Goal: Information Seeking & Learning: Check status

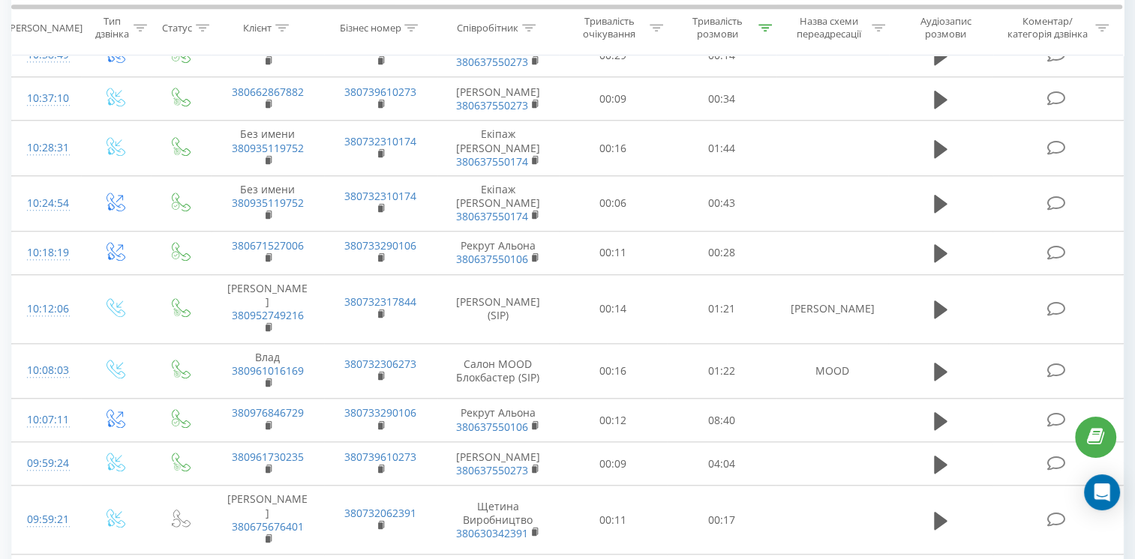
scroll to position [1369, 0]
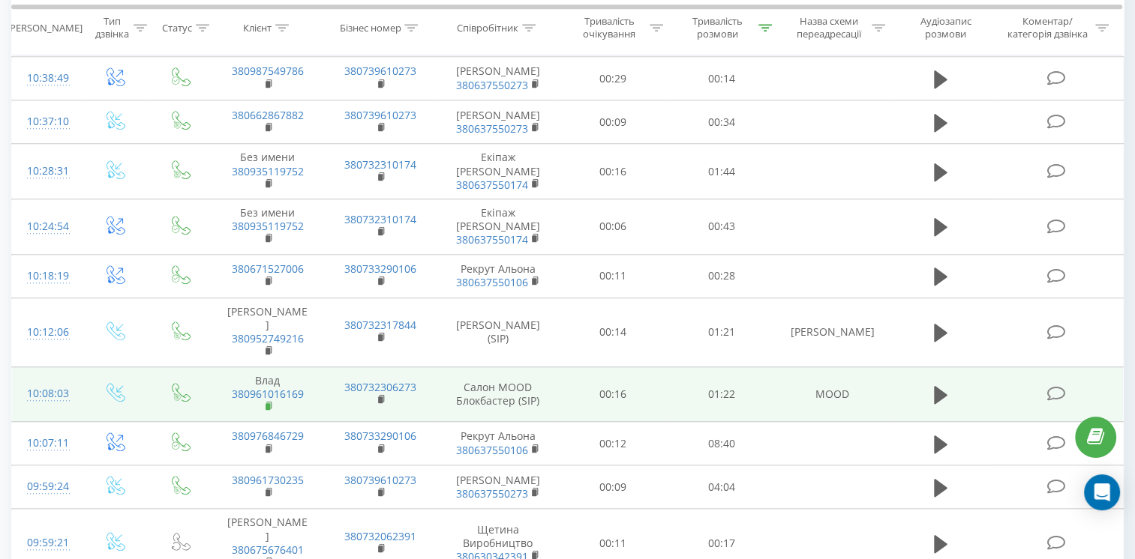
click at [270, 402] on icon at bounding box center [268, 405] width 5 height 7
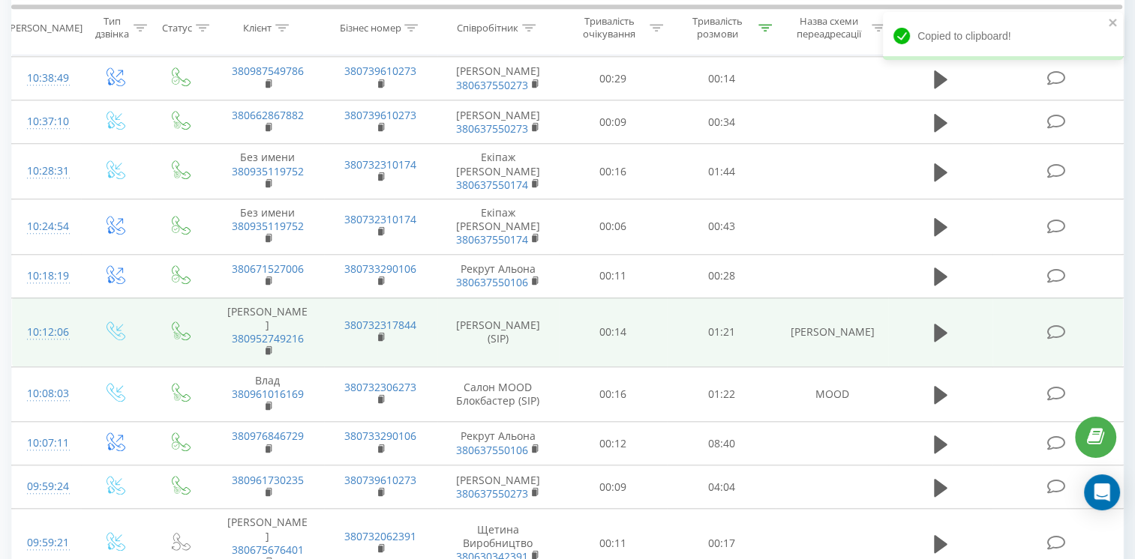
click at [264, 332] on span "380952749216" at bounding box center [267, 345] width 82 height 27
click at [268, 348] on rect at bounding box center [267, 351] width 4 height 7
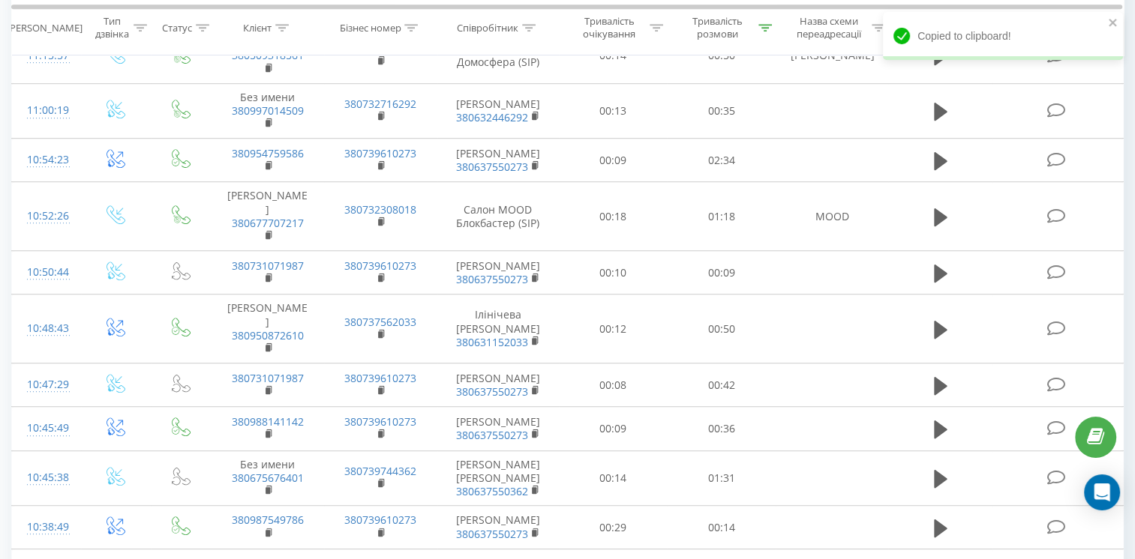
scroll to position [919, 0]
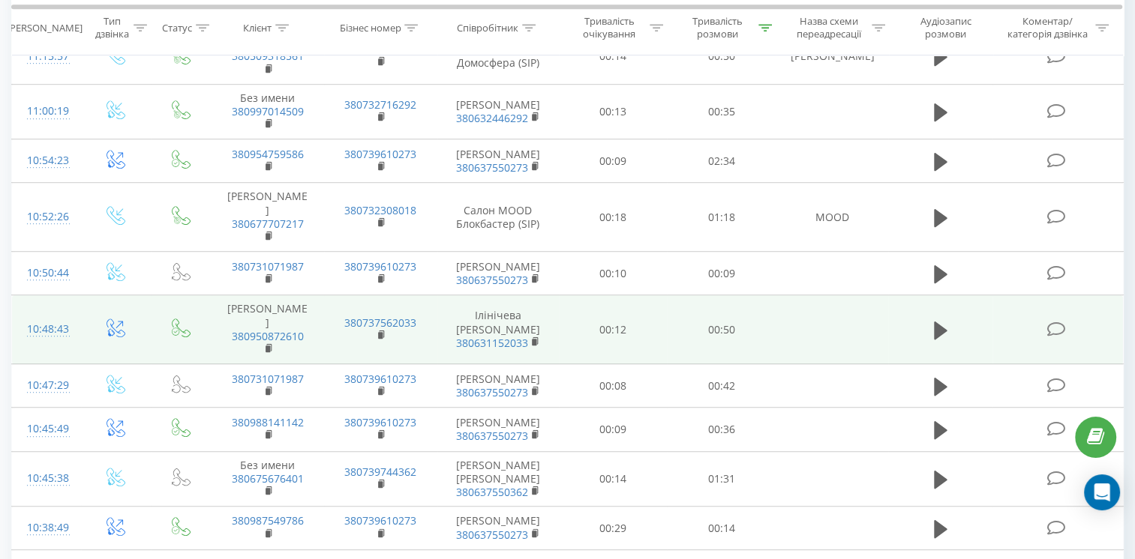
drag, startPoint x: 267, startPoint y: 307, endPoint x: 284, endPoint y: 304, distance: 17.7
click at [267, 346] on rect at bounding box center [267, 349] width 4 height 7
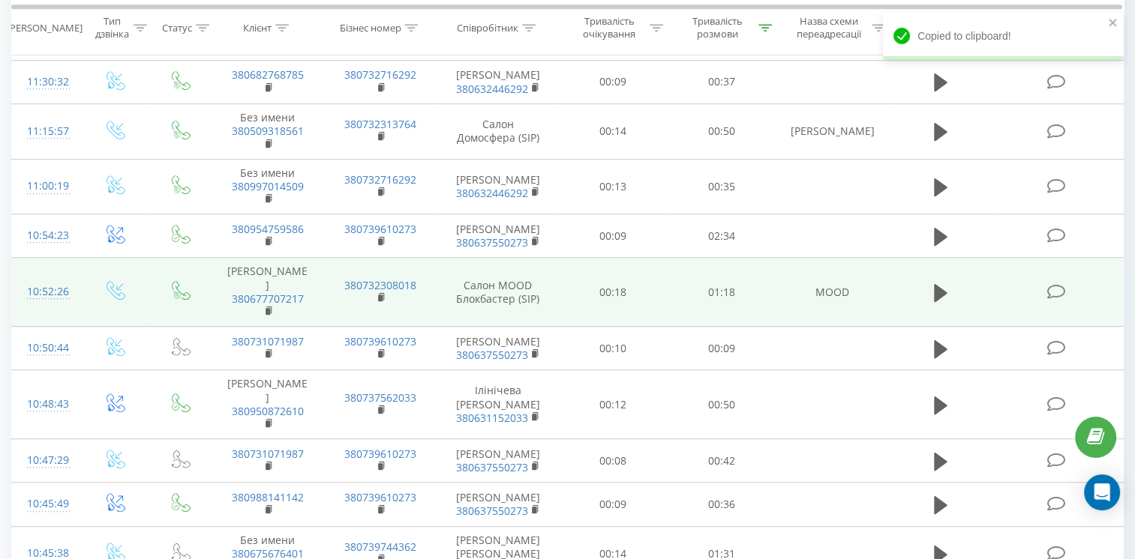
scroll to position [769, 0]
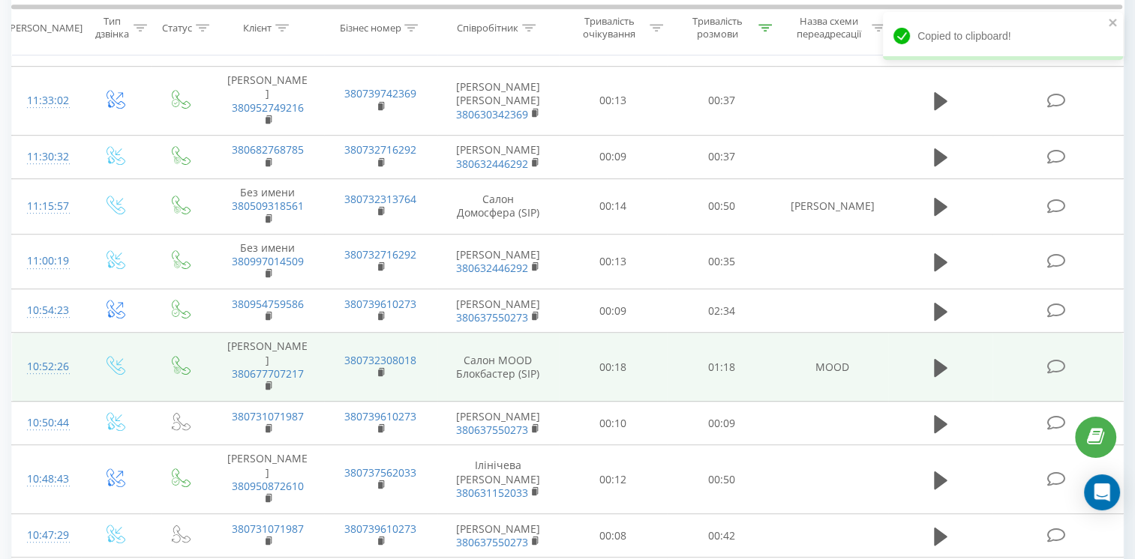
click at [268, 383] on rect at bounding box center [267, 386] width 4 height 7
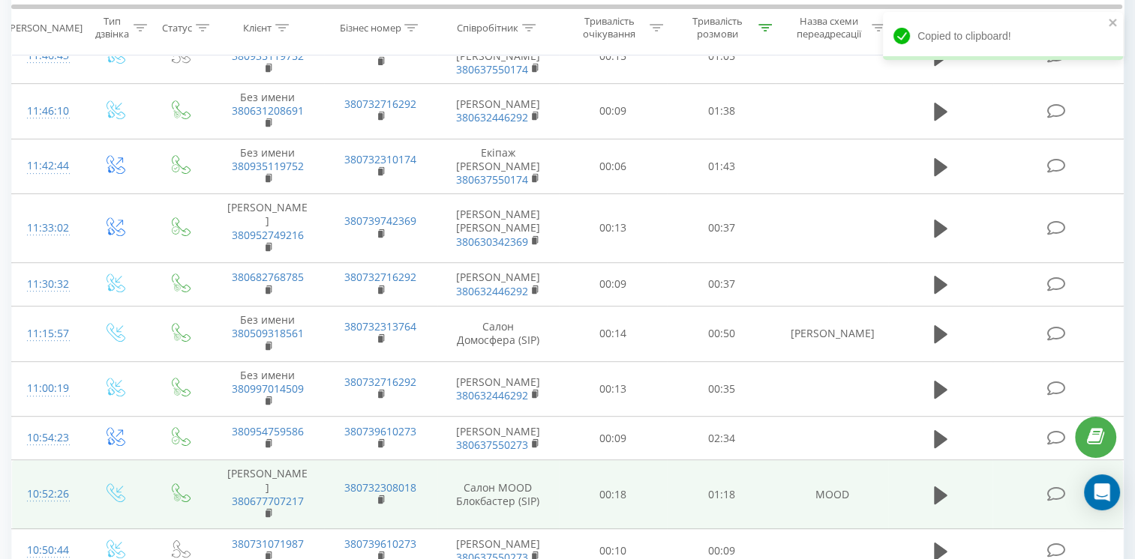
scroll to position [619, 0]
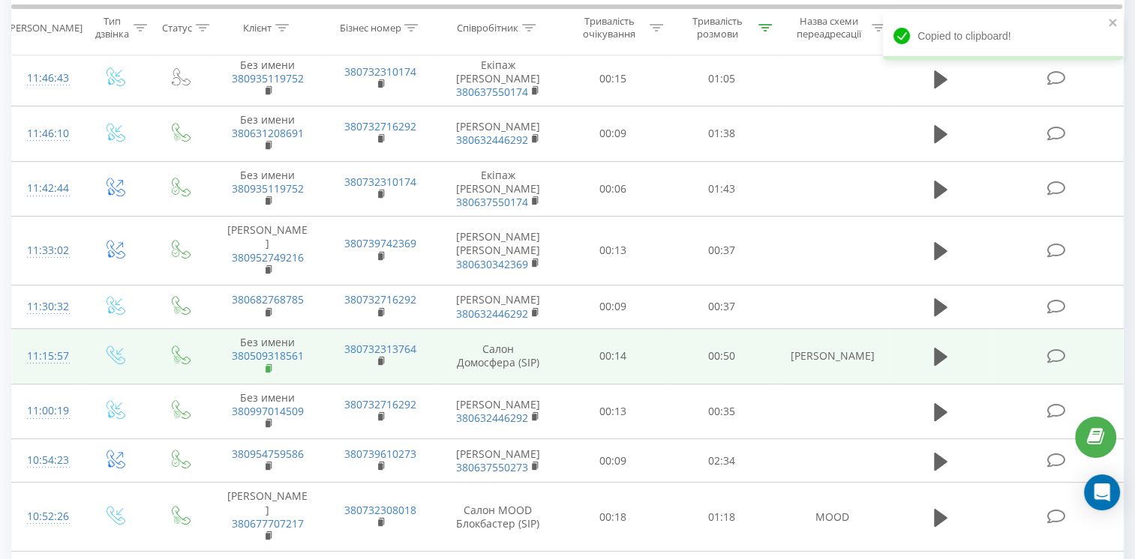
click at [269, 365] on rect at bounding box center [267, 368] width 4 height 7
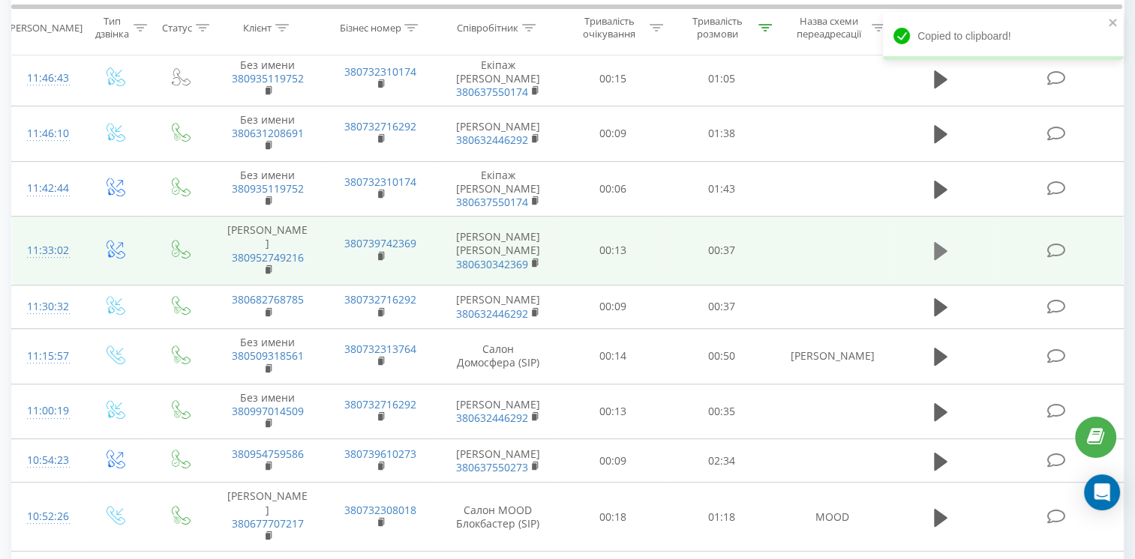
click at [936, 242] on icon at bounding box center [940, 251] width 13 height 18
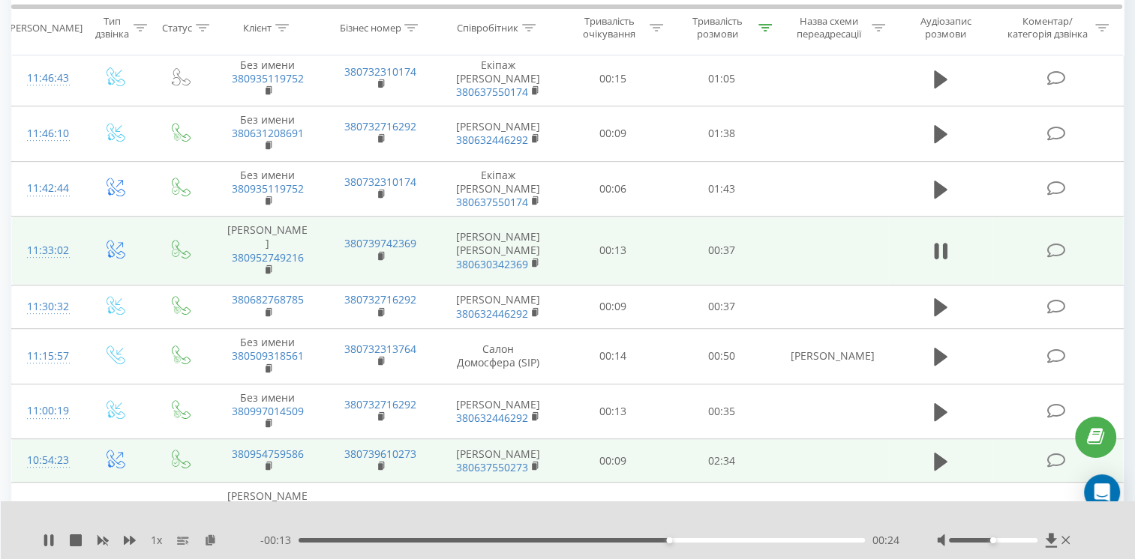
scroll to position [469, 0]
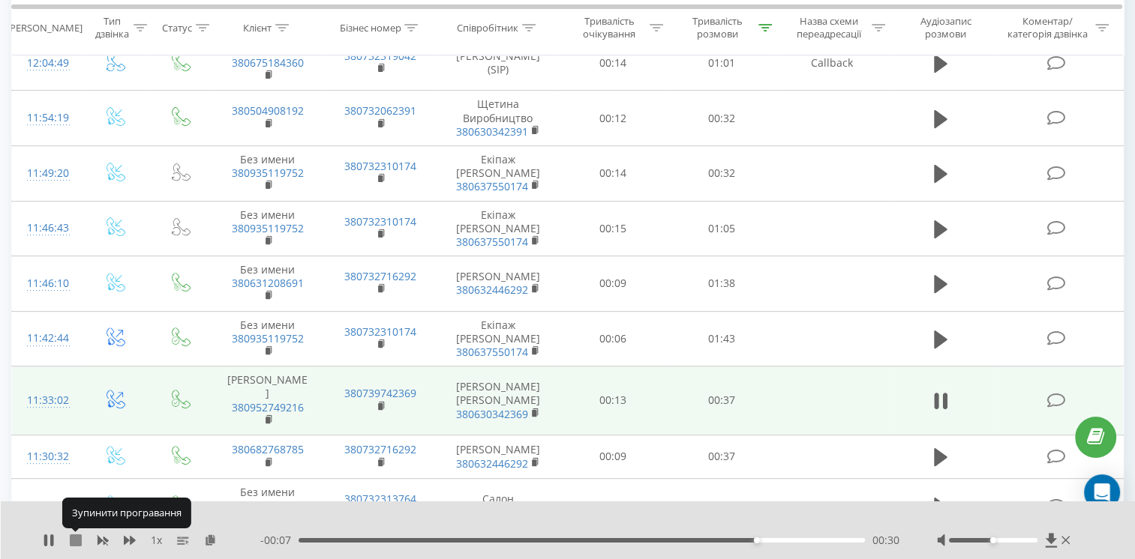
click at [78, 541] on icon at bounding box center [76, 541] width 12 height 12
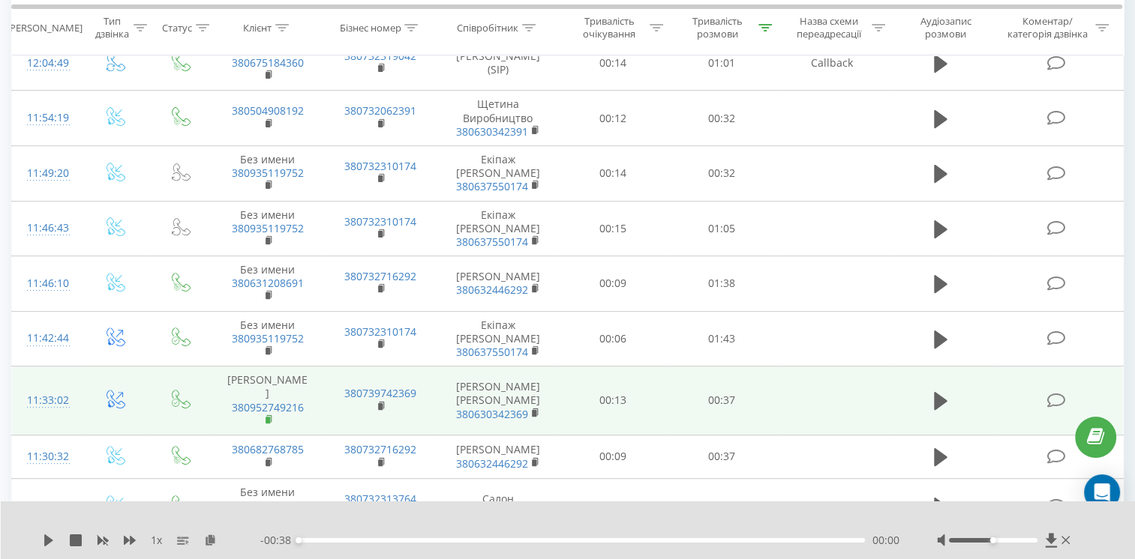
click at [265, 417] on rect at bounding box center [267, 420] width 4 height 7
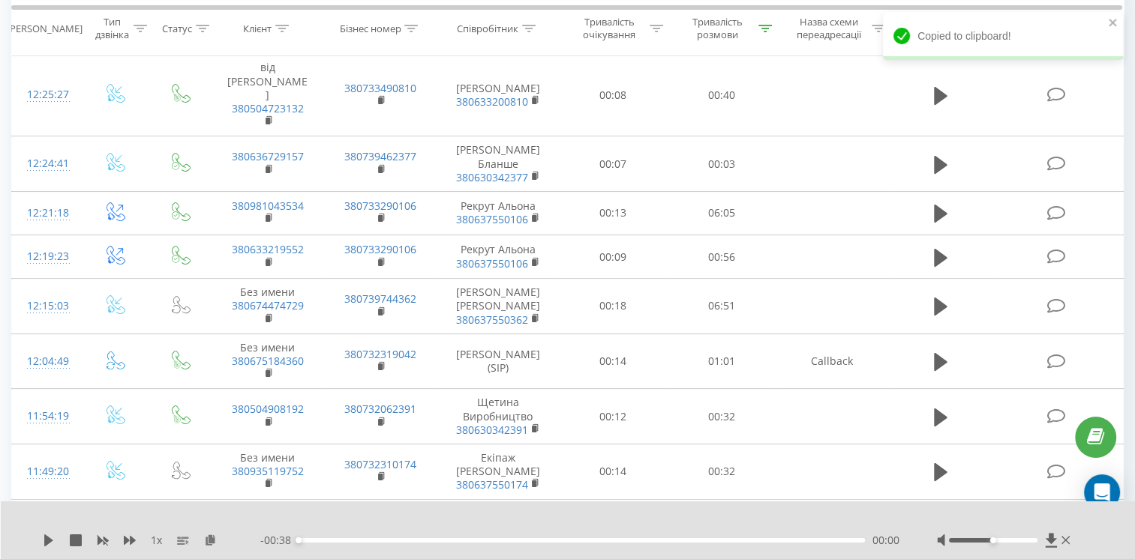
scroll to position [169, 0]
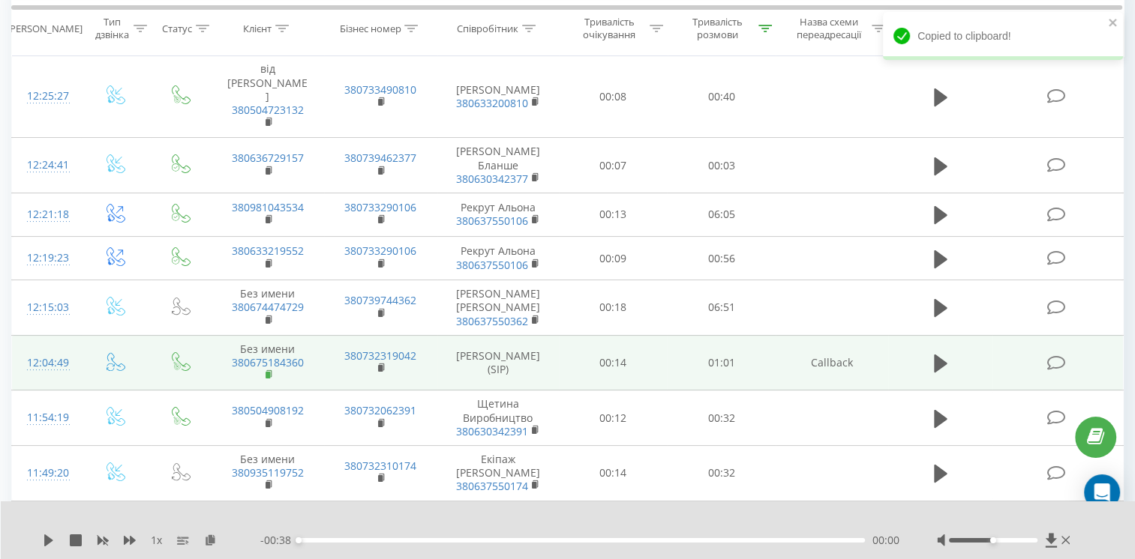
click at [271, 370] on icon at bounding box center [269, 375] width 8 height 10
click at [267, 372] on rect at bounding box center [267, 375] width 4 height 7
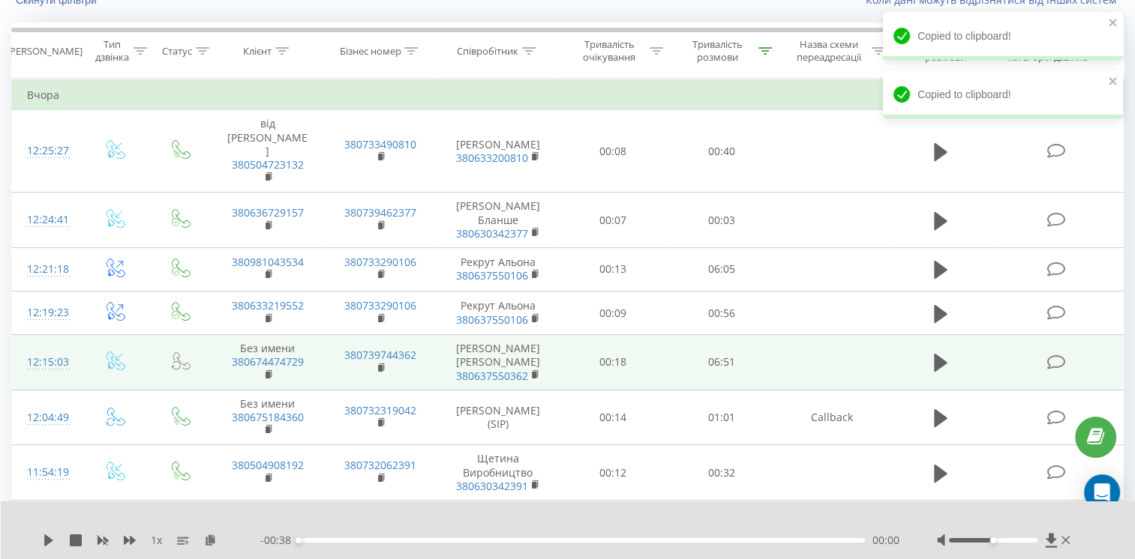
scroll to position [94, 0]
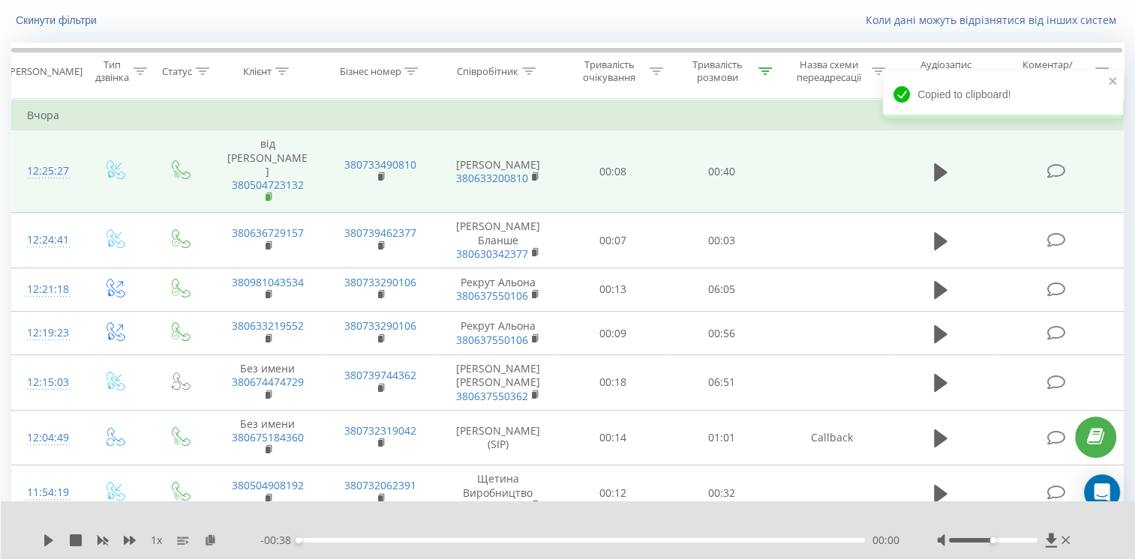
click at [266, 194] on rect at bounding box center [267, 197] width 4 height 7
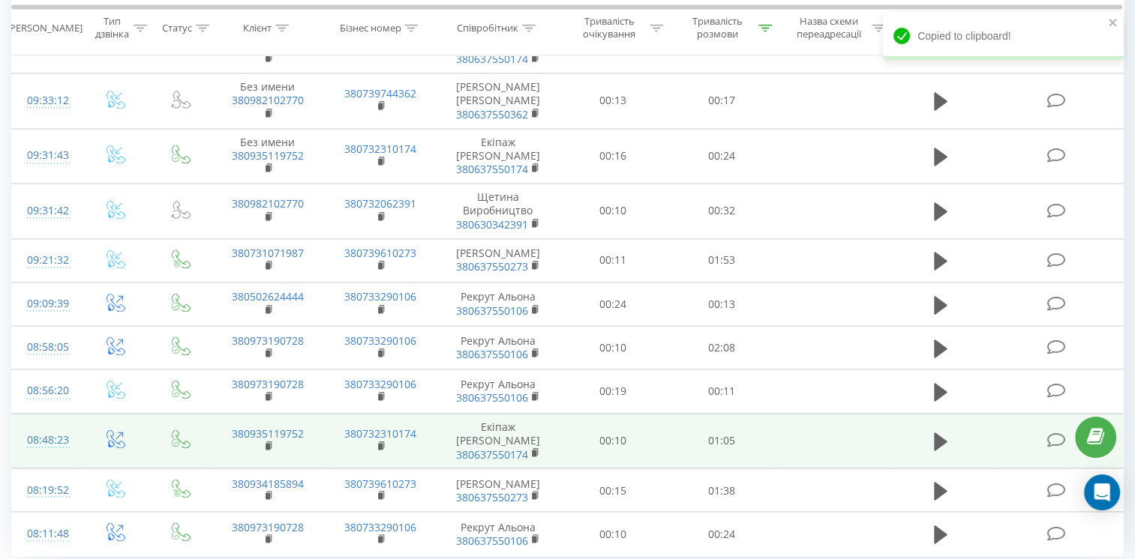
scroll to position [2401, 0]
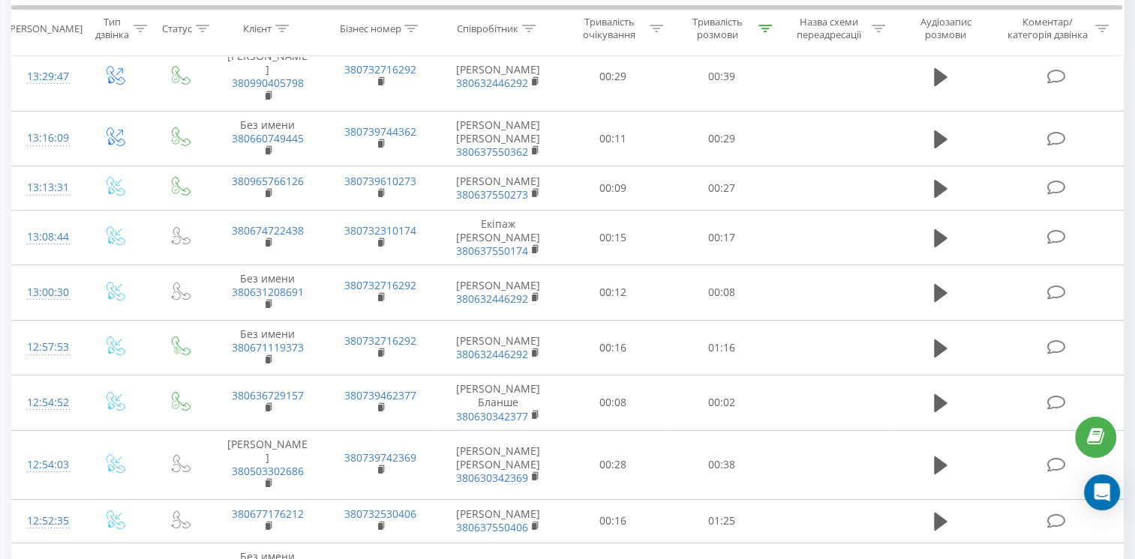
scroll to position [5240, 0]
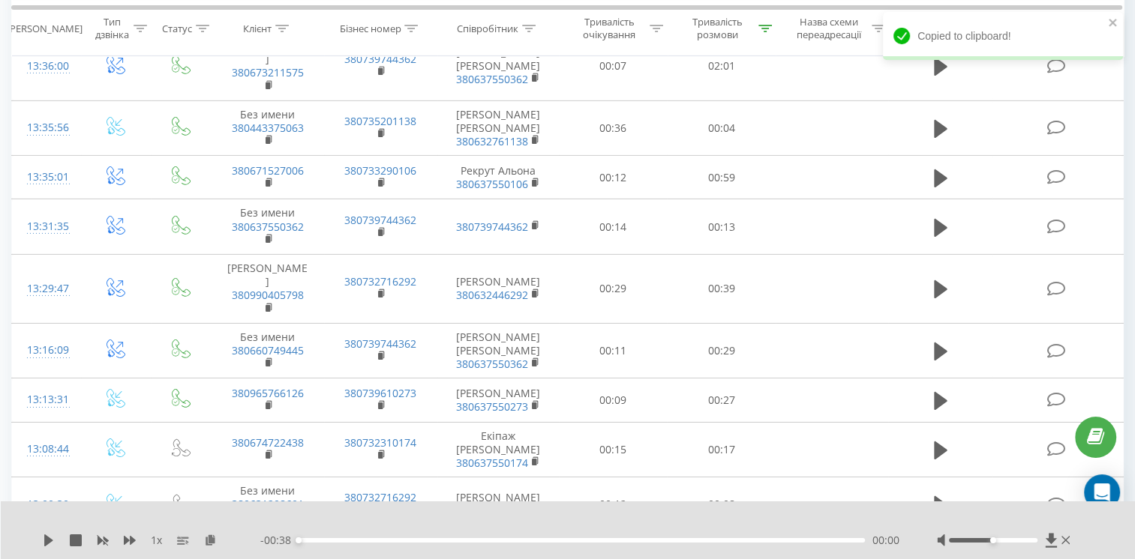
scroll to position [4941, 0]
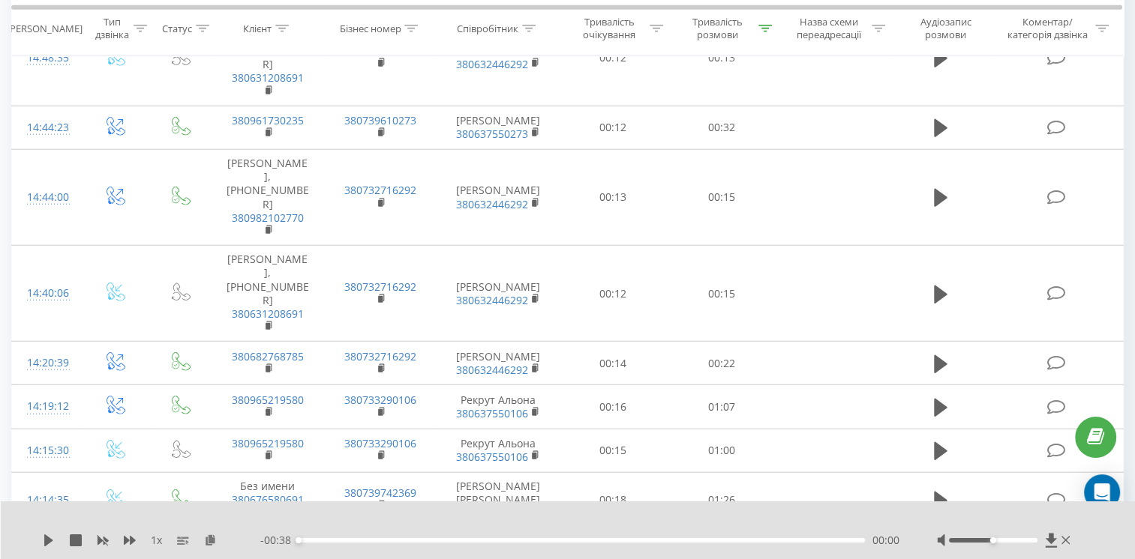
scroll to position [3741, 0]
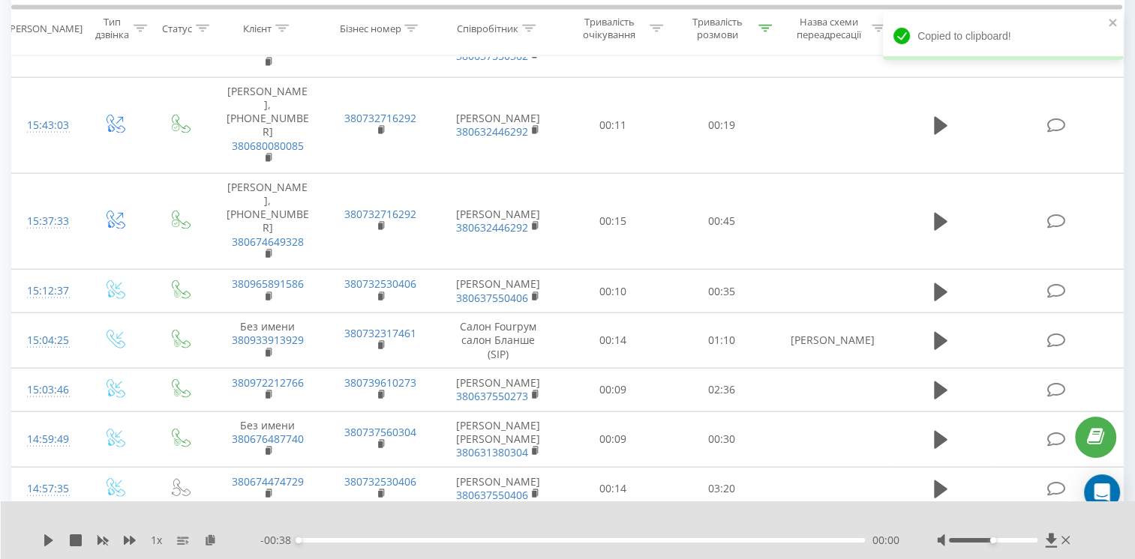
scroll to position [3216, 0]
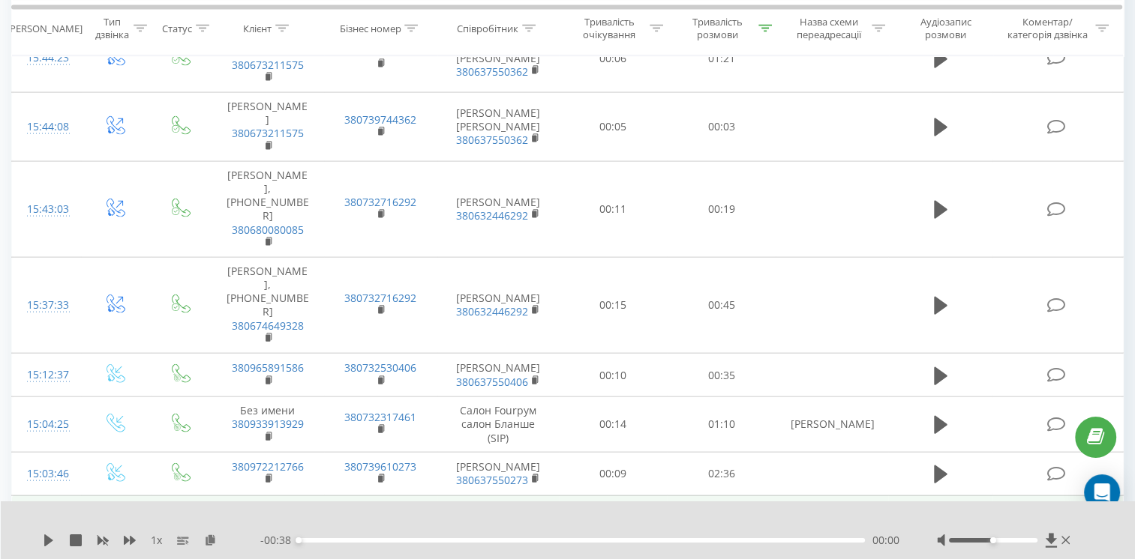
click at [936, 515] on icon at bounding box center [940, 524] width 13 height 18
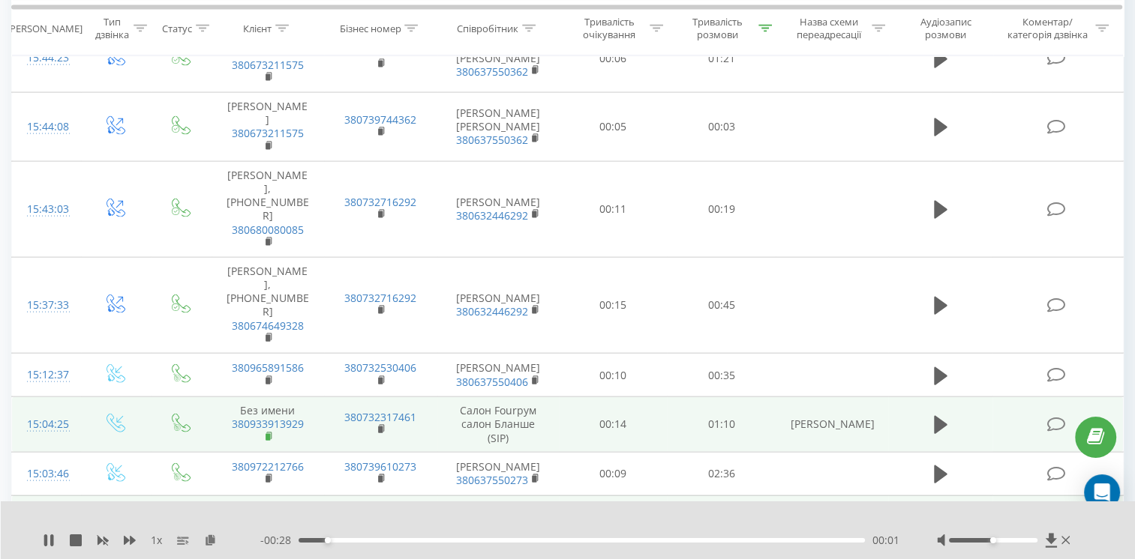
click at [267, 434] on rect at bounding box center [267, 437] width 4 height 7
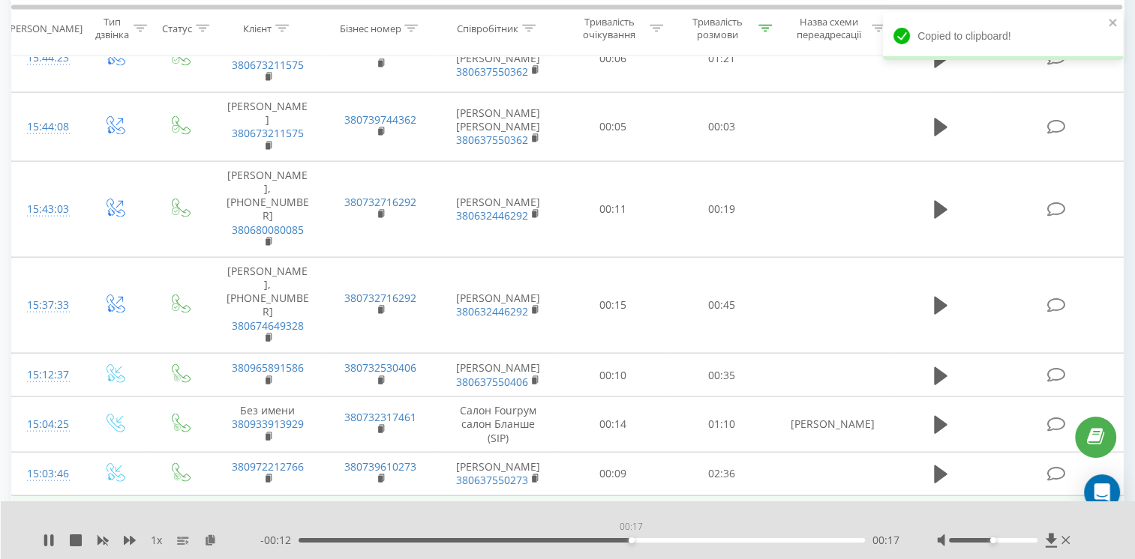
click at [631, 541] on div "00:17" at bounding box center [581, 540] width 566 height 4
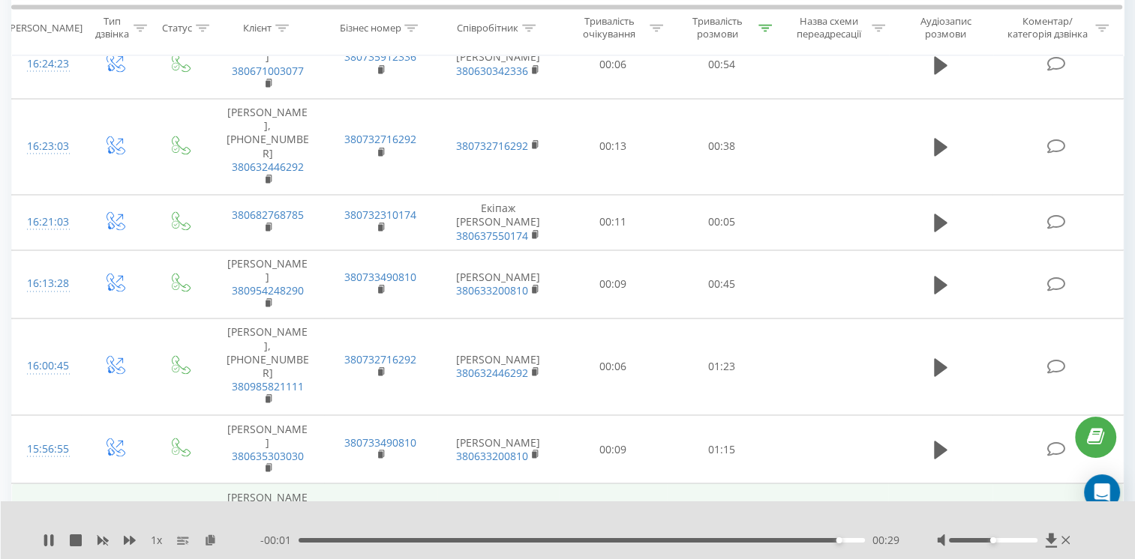
scroll to position [2391, 0]
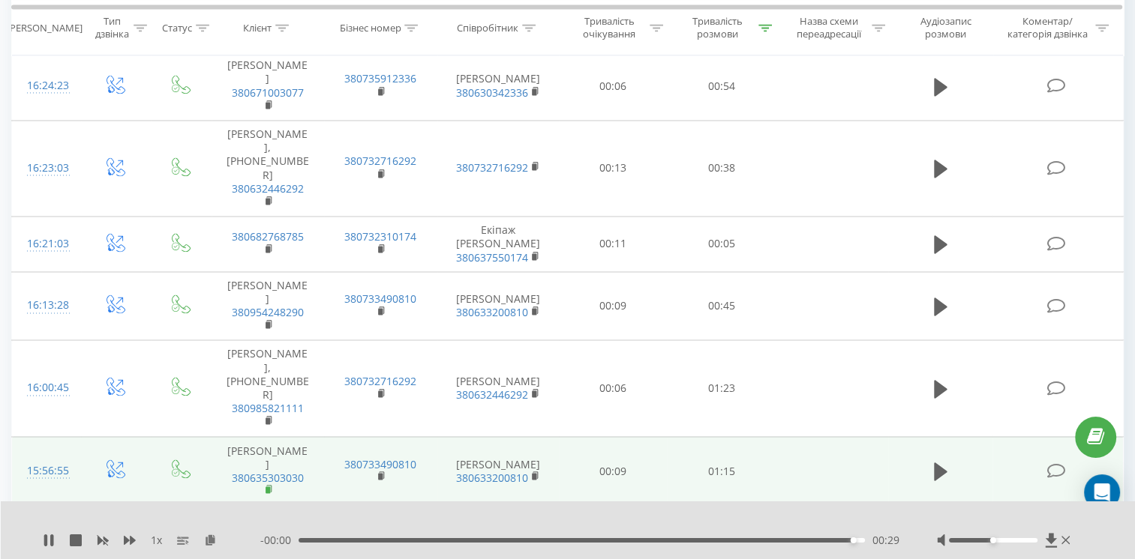
click at [270, 487] on rect at bounding box center [267, 490] width 4 height 7
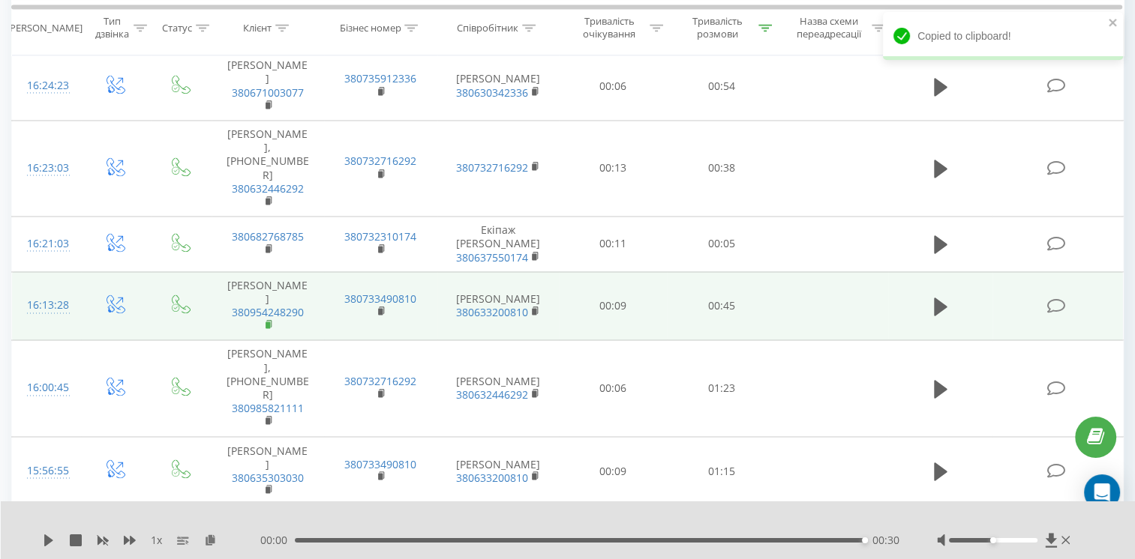
click at [271, 320] on icon at bounding box center [268, 323] width 5 height 7
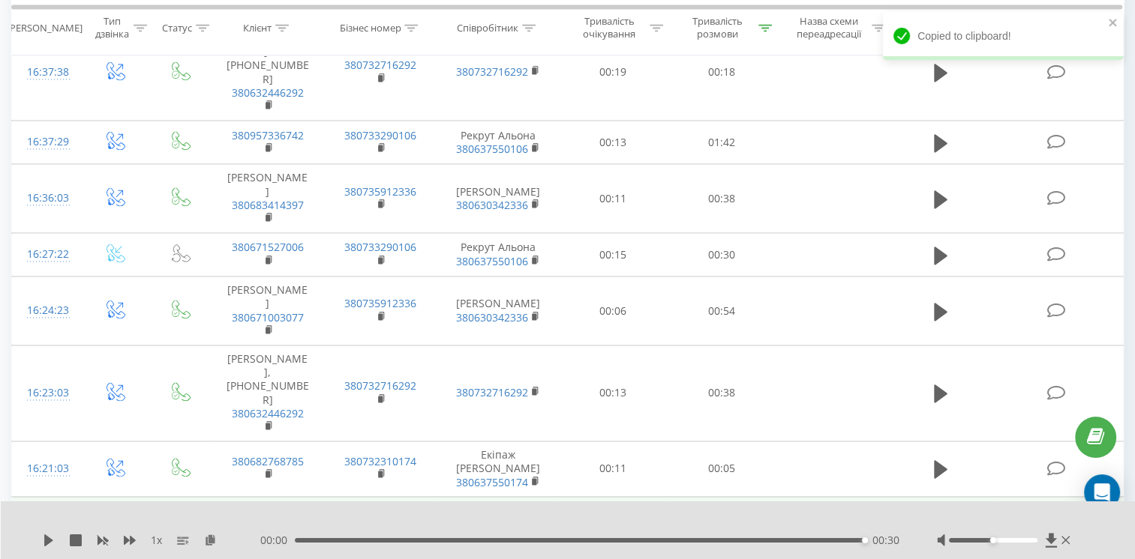
scroll to position [2091, 0]
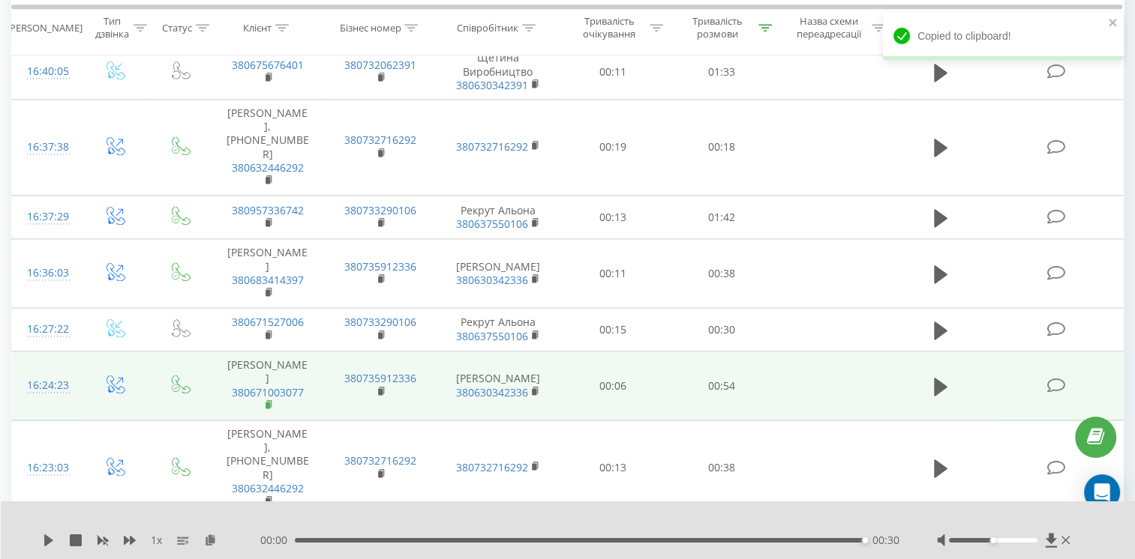
click at [266, 402] on rect at bounding box center [267, 405] width 4 height 7
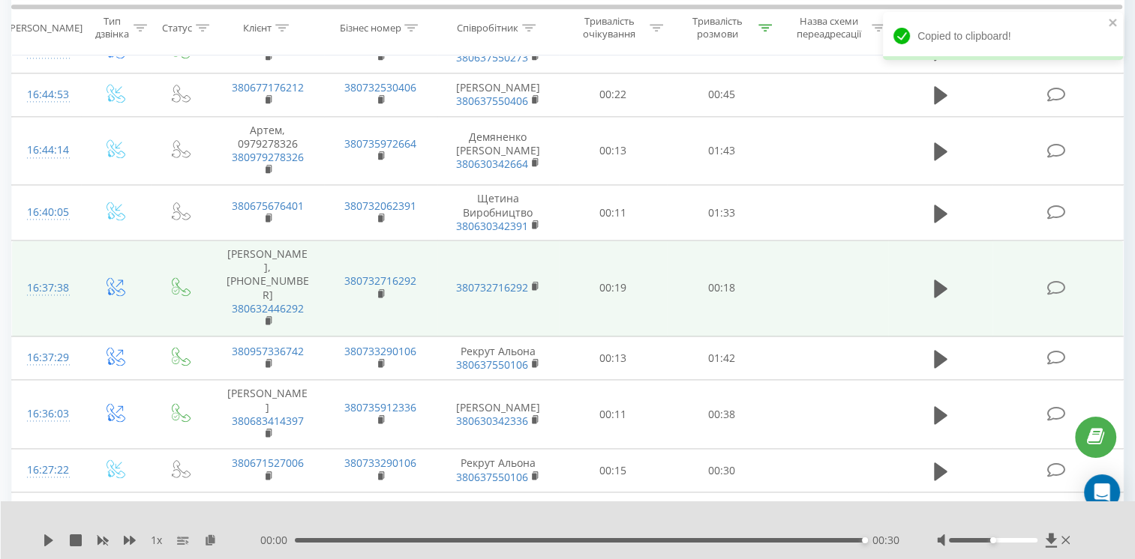
scroll to position [1941, 0]
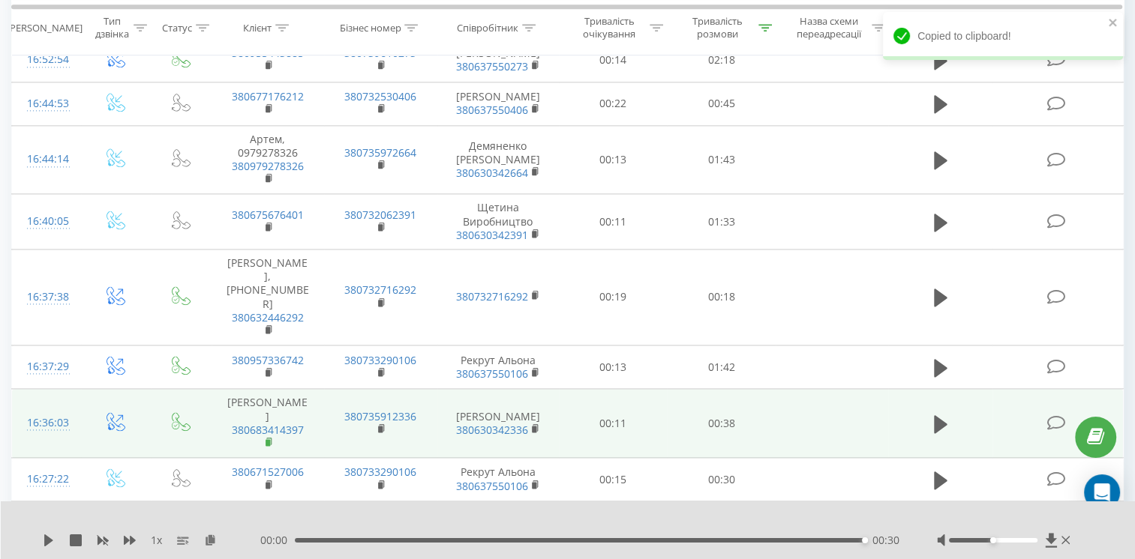
click at [265, 439] on rect at bounding box center [267, 442] width 4 height 7
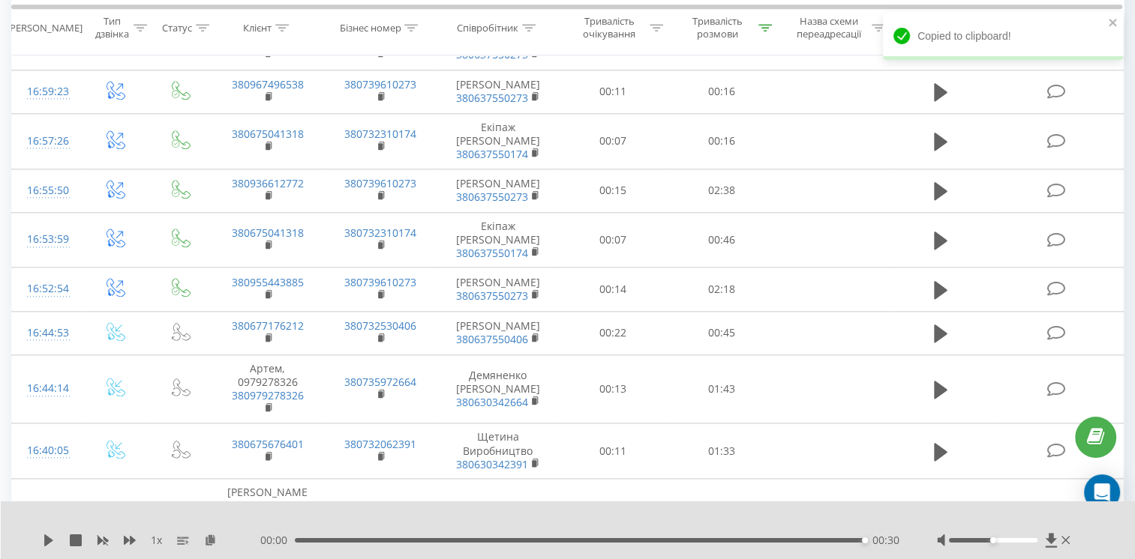
scroll to position [1716, 0]
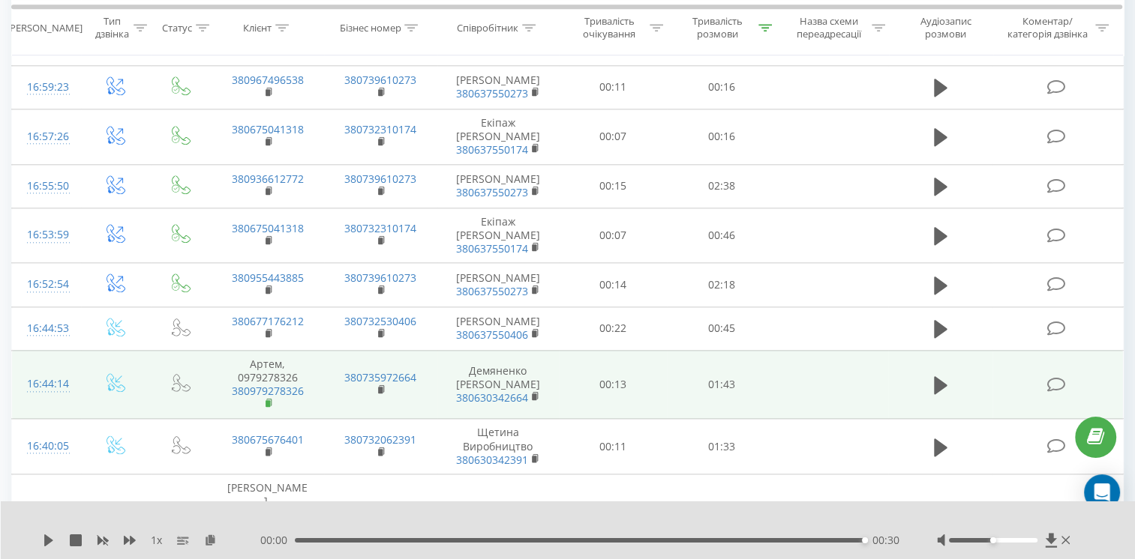
click at [270, 400] on rect at bounding box center [267, 403] width 4 height 7
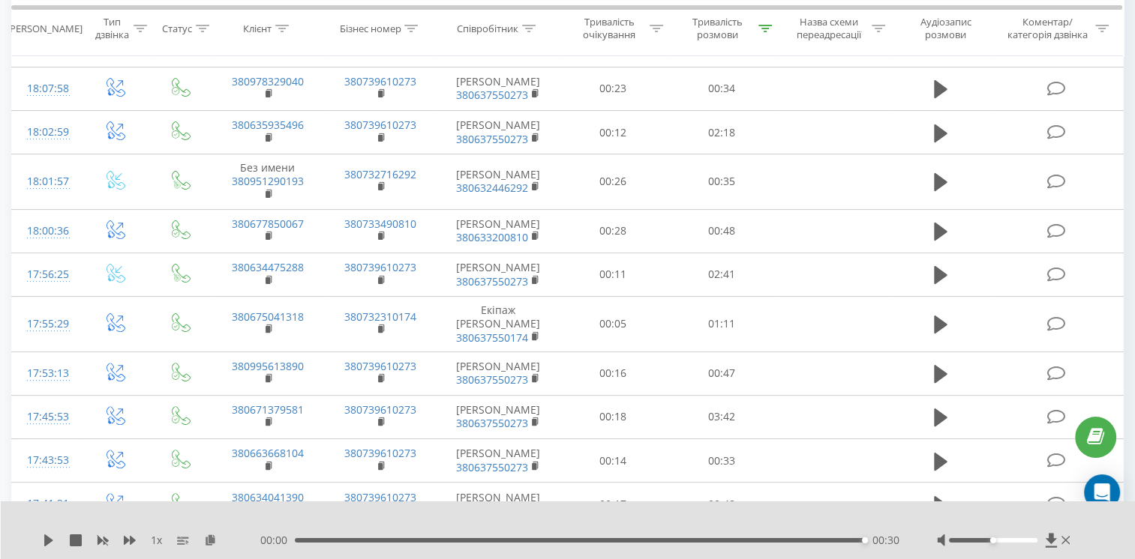
scroll to position [291, 0]
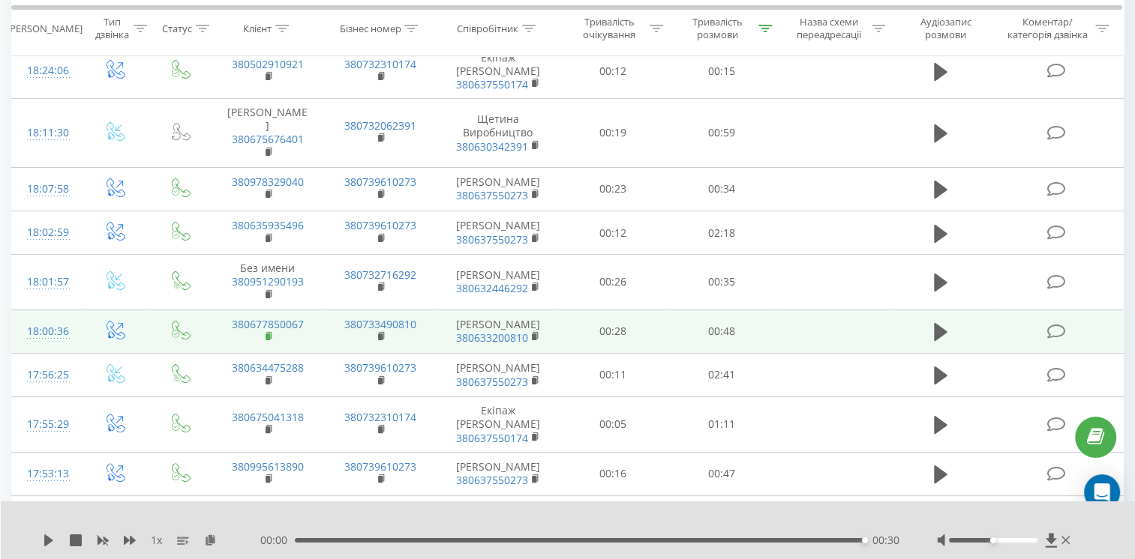
click at [270, 334] on rect at bounding box center [267, 337] width 4 height 7
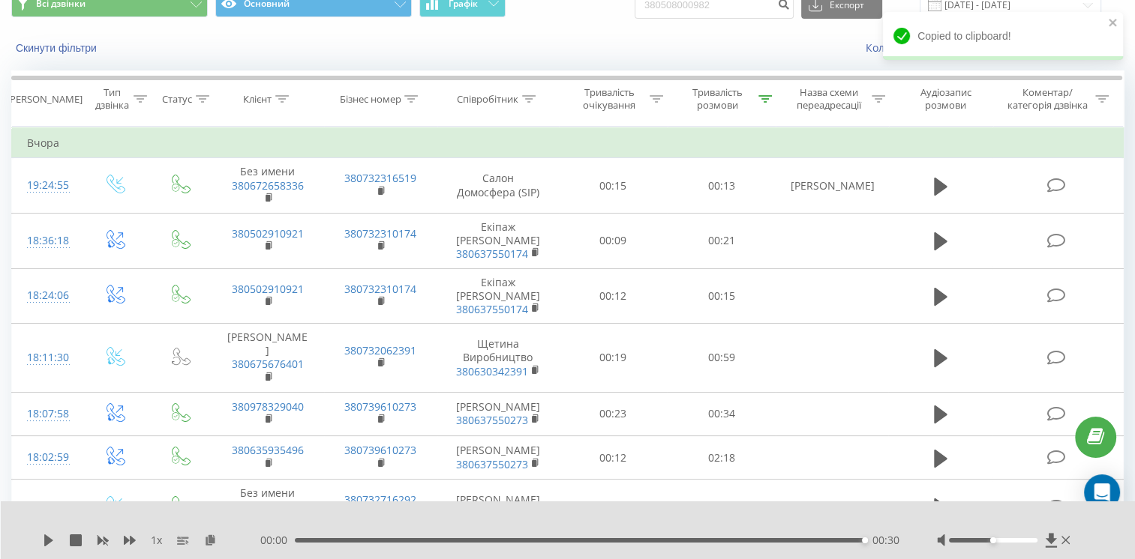
scroll to position [0, 0]
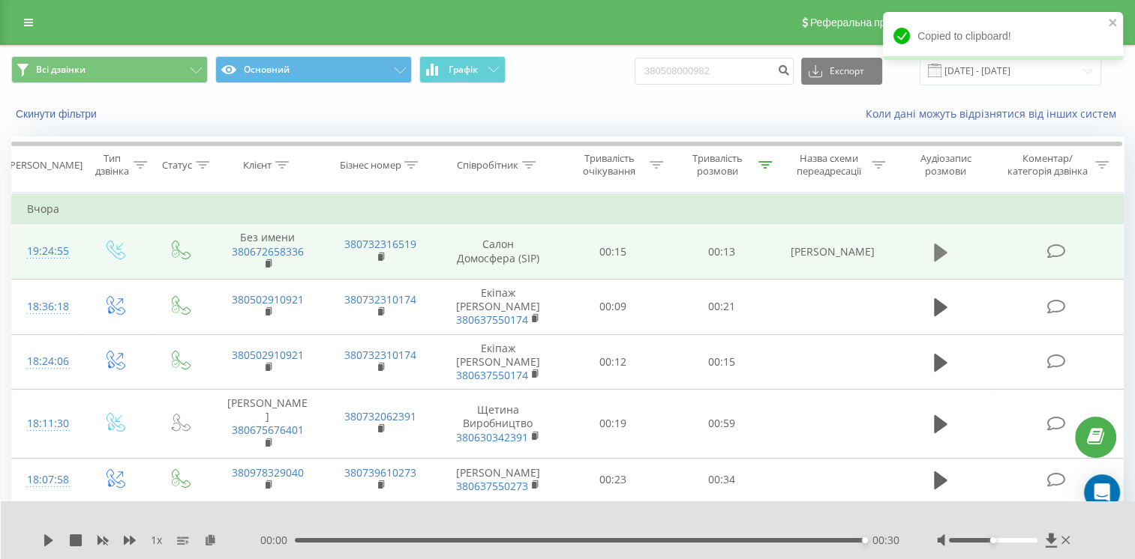
click at [941, 259] on icon at bounding box center [940, 252] width 13 height 21
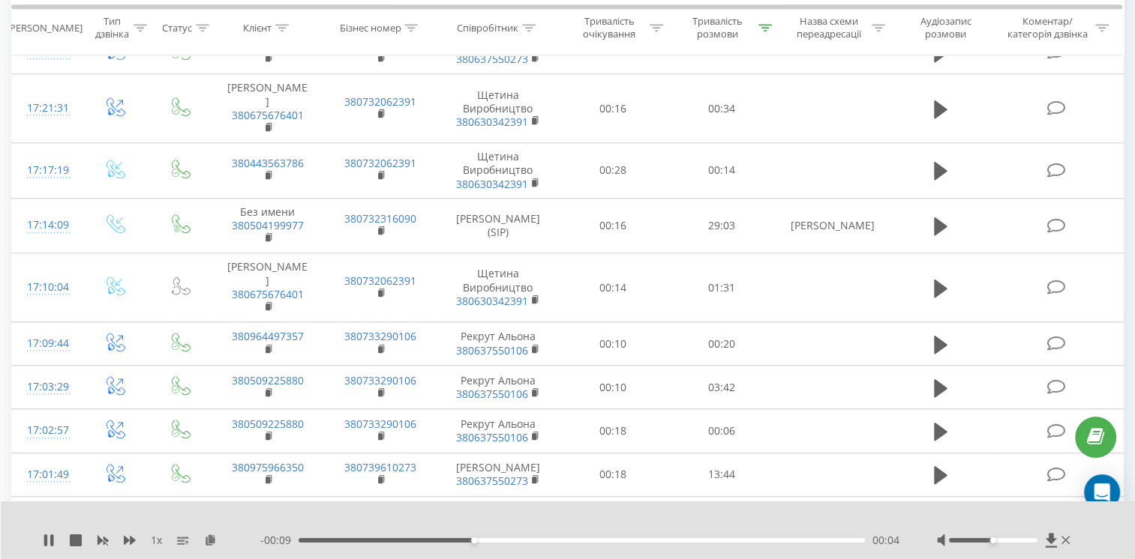
scroll to position [1350, 0]
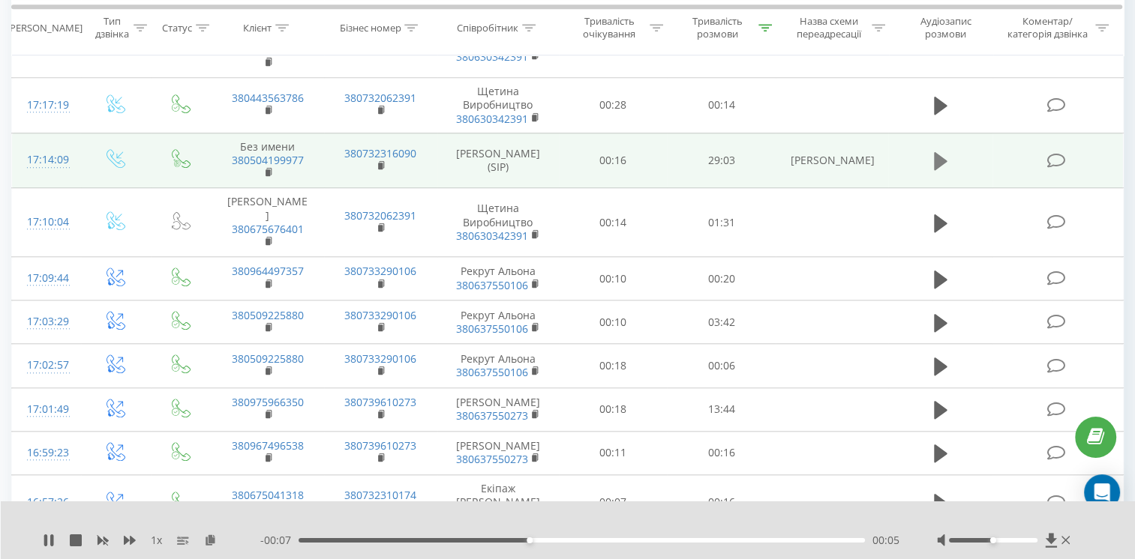
click at [937, 152] on icon at bounding box center [940, 161] width 13 height 18
click at [411, 541] on div "00:09" at bounding box center [581, 540] width 566 height 4
click at [442, 536] on div "- 29:02 00:00 00:00" at bounding box center [579, 540] width 639 height 15
click at [442, 541] on div "00:00" at bounding box center [581, 540] width 566 height 4
click at [793, 540] on div "07:30" at bounding box center [581, 540] width 566 height 4
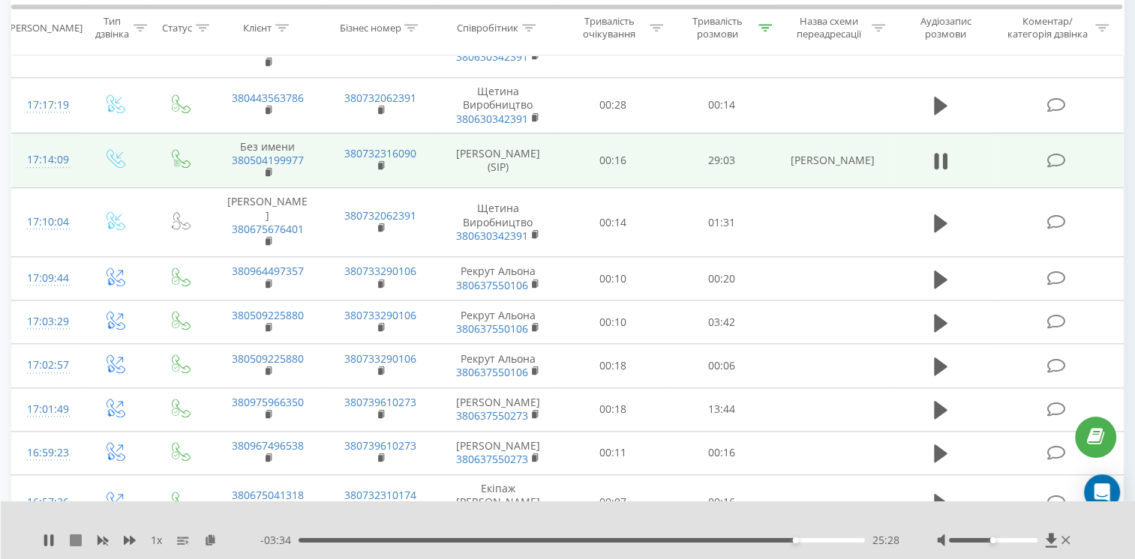
click at [76, 538] on icon at bounding box center [76, 541] width 12 height 12
